Goal: Transaction & Acquisition: Purchase product/service

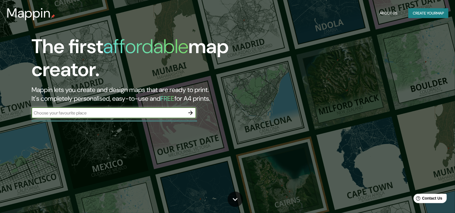
click at [151, 113] on input "text" at bounding box center [108, 113] width 153 height 6
click at [431, 16] on button "Create your map" at bounding box center [428, 13] width 40 height 10
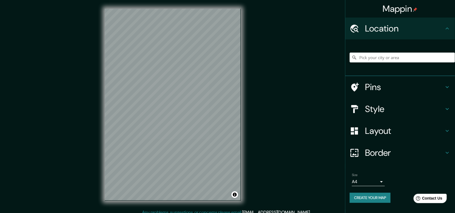
click at [442, 27] on h4 "Location" at bounding box center [404, 28] width 79 height 11
click at [392, 58] on input "Pick your city or area" at bounding box center [401, 58] width 105 height 10
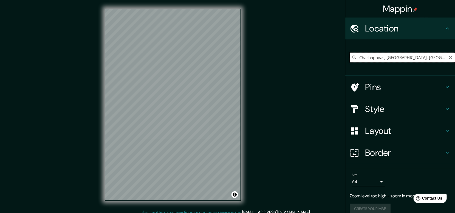
click at [427, 59] on input "Chachapoyas, [GEOGRAPHIC_DATA], [GEOGRAPHIC_DATA]" at bounding box center [401, 58] width 105 height 10
drag, startPoint x: 428, startPoint y: 59, endPoint x: 444, endPoint y: 61, distance: 16.0
click at [444, 61] on input "Chachapoyas, [GEOGRAPHIC_DATA], [GEOGRAPHIC_DATA]" at bounding box center [401, 58] width 105 height 10
click at [419, 57] on input "Chachapoyas, [GEOGRAPHIC_DATA], [GEOGRAPHIC_DATA]" at bounding box center [401, 58] width 105 height 10
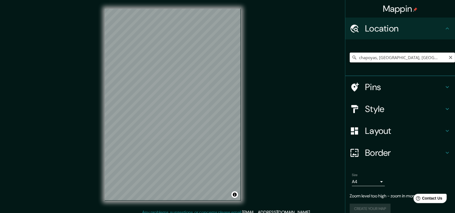
click at [442, 57] on input "Chachapoyas, [GEOGRAPHIC_DATA], [GEOGRAPHIC_DATA]" at bounding box center [401, 58] width 105 height 10
drag, startPoint x: 442, startPoint y: 57, endPoint x: 354, endPoint y: 57, distance: 88.0
click at [354, 57] on input "Chachapoyas, [GEOGRAPHIC_DATA], [GEOGRAPHIC_DATA]" at bounding box center [401, 58] width 105 height 10
click at [383, 57] on input "Chachapoyas, [GEOGRAPHIC_DATA], [GEOGRAPHIC_DATA]" at bounding box center [401, 58] width 105 height 10
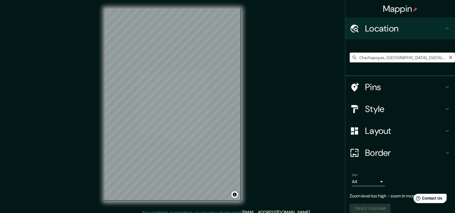
click at [383, 57] on input "Chachapoyas, [GEOGRAPHIC_DATA], [GEOGRAPHIC_DATA]" at bounding box center [401, 58] width 105 height 10
drag, startPoint x: 383, startPoint y: 57, endPoint x: 433, endPoint y: 61, distance: 50.8
click at [433, 61] on input "Chachapoyas, [GEOGRAPHIC_DATA], [GEOGRAPHIC_DATA]" at bounding box center [401, 58] width 105 height 10
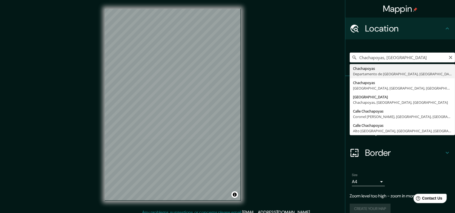
type input "Chachapoyas, [GEOGRAPHIC_DATA], [GEOGRAPHIC_DATA]"
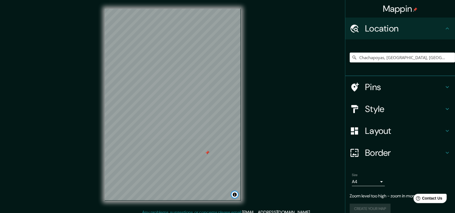
click at [234, 194] on button "Toggle attribution" at bounding box center [234, 195] width 7 height 7
click at [206, 154] on div at bounding box center [207, 153] width 4 height 4
click at [414, 31] on h4 "Location" at bounding box center [404, 28] width 79 height 11
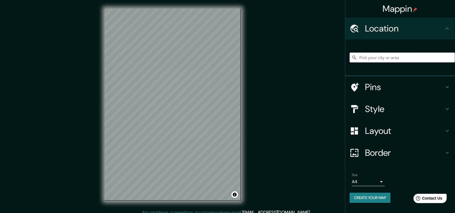
click at [388, 60] on input "Pick your city or area" at bounding box center [401, 58] width 105 height 10
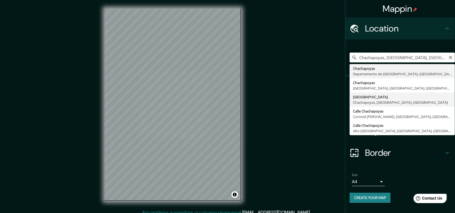
type input "[GEOGRAPHIC_DATA], [GEOGRAPHIC_DATA], [GEOGRAPHIC_DATA], [GEOGRAPHIC_DATA]"
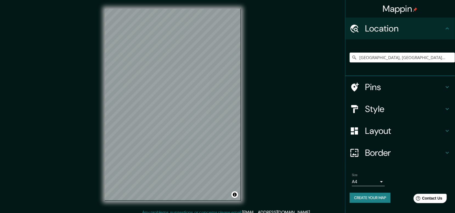
click at [410, 116] on div "Style" at bounding box center [400, 109] width 110 height 22
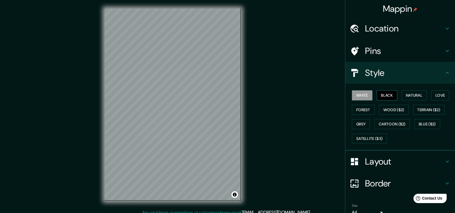
click at [389, 95] on button "Black" at bounding box center [387, 95] width 21 height 10
click at [410, 95] on button "Natural" at bounding box center [413, 95] width 25 height 10
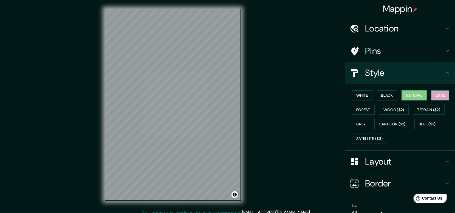
click at [437, 96] on button "Love" at bounding box center [440, 95] width 18 height 10
click at [422, 109] on button "Terrain ($2)" at bounding box center [429, 110] width 32 height 10
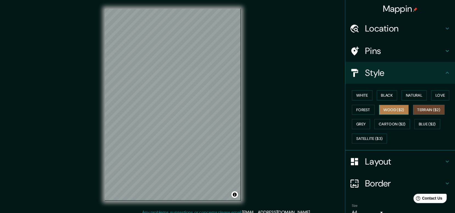
click at [397, 109] on button "Wood ($2)" at bounding box center [394, 110] width 30 height 10
click at [353, 96] on button "White" at bounding box center [362, 95] width 21 height 10
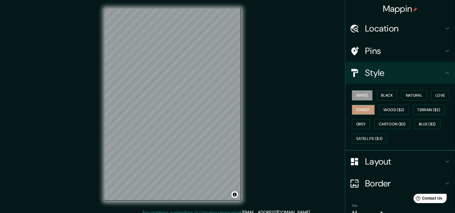
click at [359, 111] on button "Forest" at bounding box center [363, 110] width 23 height 10
click at [388, 98] on button "Black" at bounding box center [387, 95] width 21 height 10
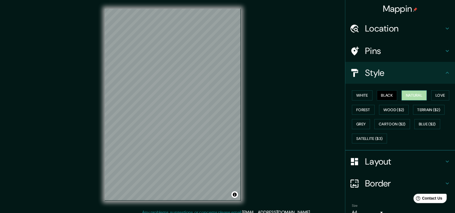
click at [404, 98] on button "Natural" at bounding box center [413, 95] width 25 height 10
click at [443, 99] on button "Love" at bounding box center [440, 95] width 18 height 10
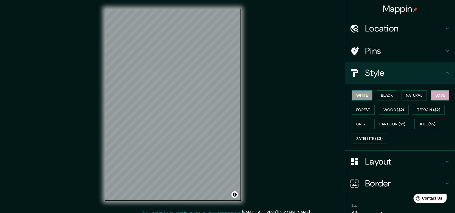
click at [360, 96] on button "White" at bounding box center [362, 95] width 21 height 10
click at [407, 164] on h4 "Layout" at bounding box center [404, 161] width 79 height 11
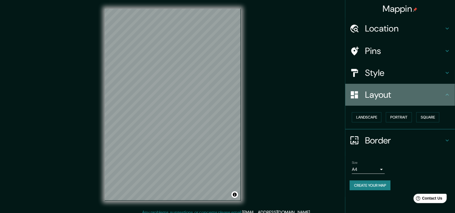
click at [409, 97] on h4 "Layout" at bounding box center [404, 94] width 79 height 11
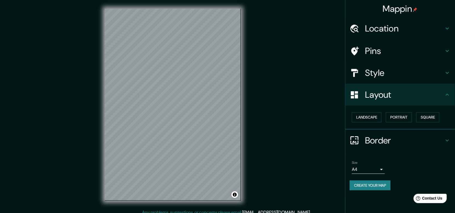
click at [386, 53] on h4 "Pins" at bounding box center [404, 50] width 79 height 11
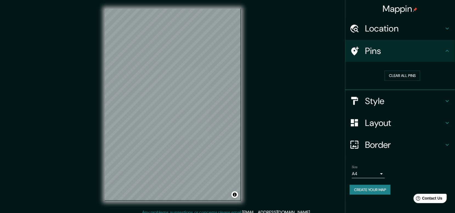
click at [392, 36] on div "Location" at bounding box center [400, 29] width 110 height 22
